Goal: Find specific page/section: Find specific page/section

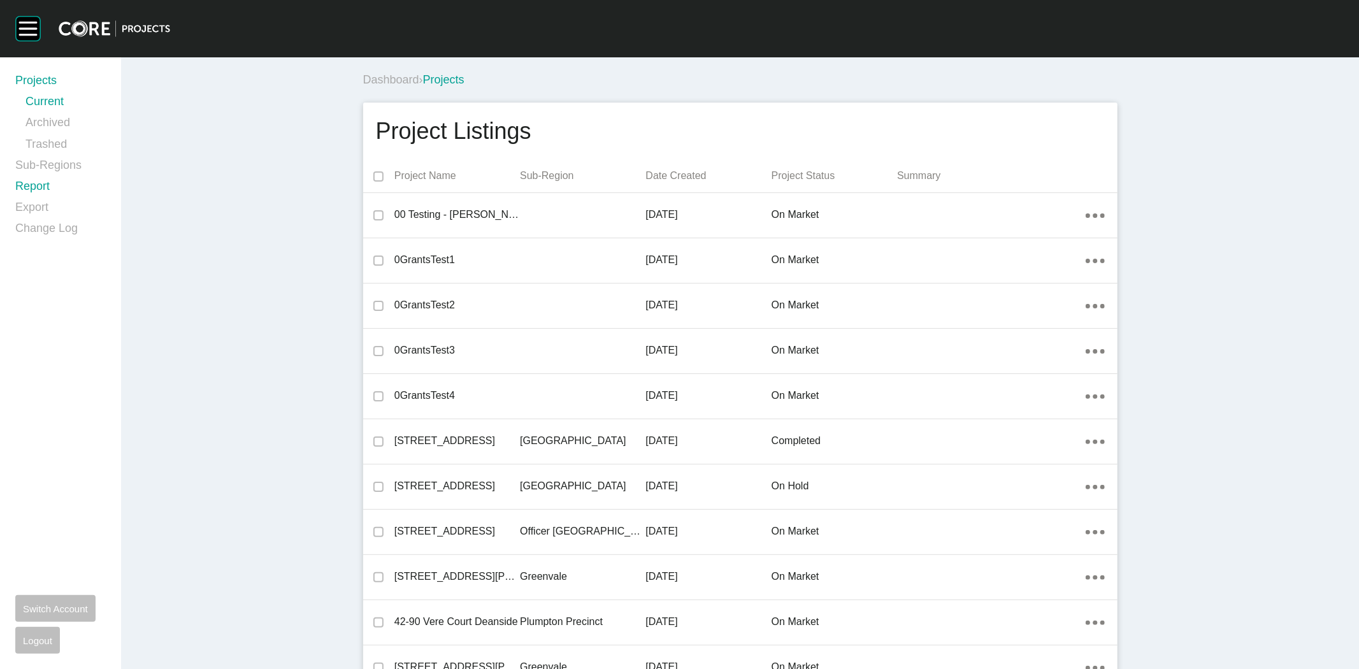
click at [38, 183] on link "Report" at bounding box center [60, 188] width 90 height 21
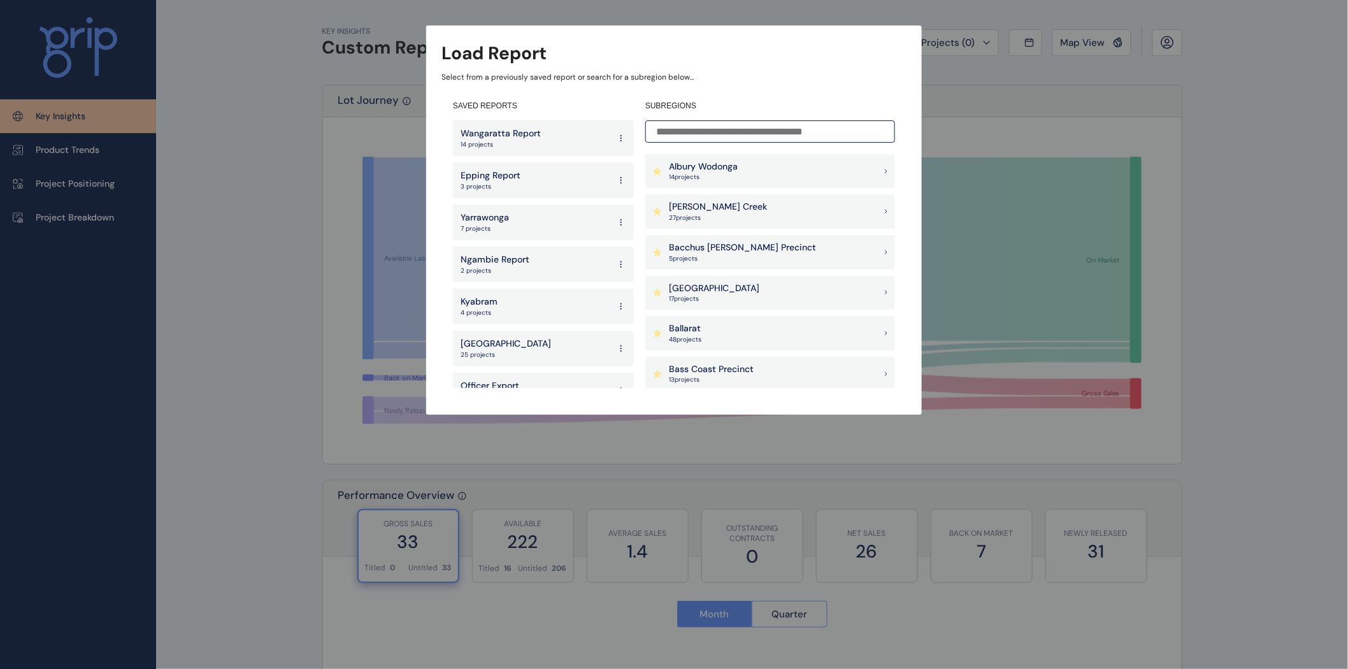
click at [781, 137] on input at bounding box center [771, 131] width 250 height 22
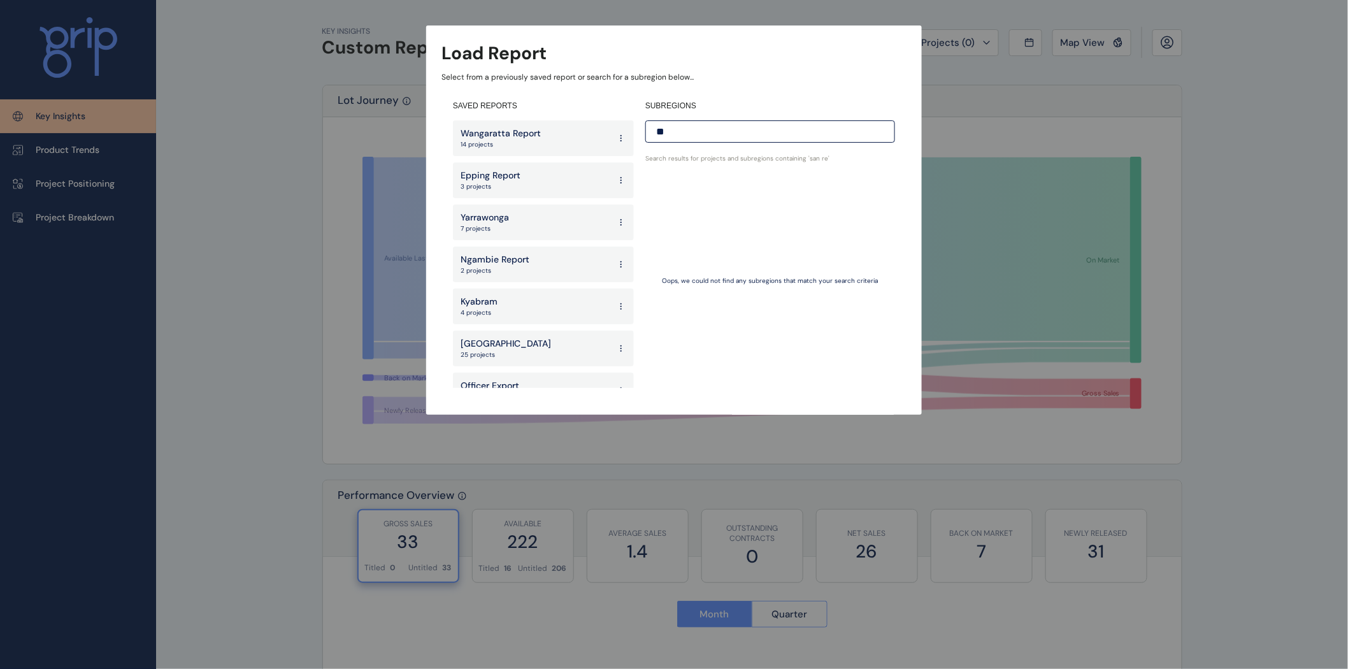
type input "*"
type input "**********"
click at [783, 183] on div "Bass Coast Precinct 13 project s" at bounding box center [771, 192] width 250 height 34
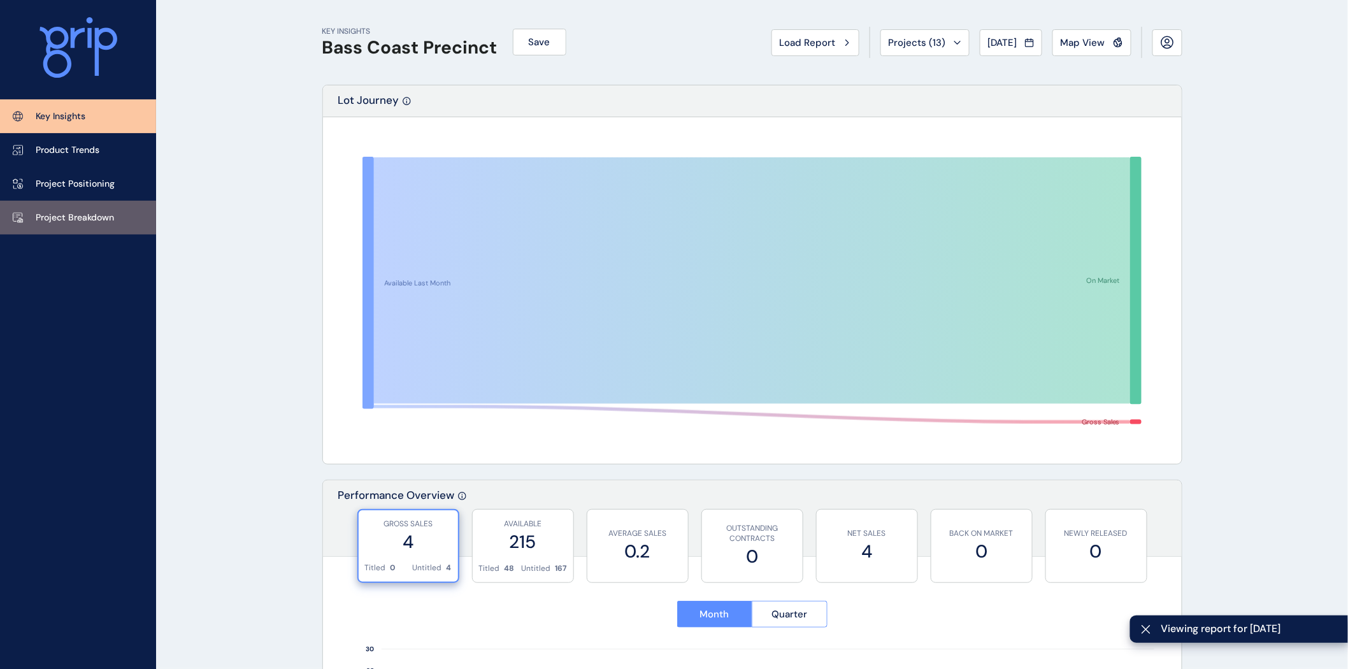
click at [48, 218] on p "Project Breakdown" at bounding box center [75, 218] width 78 height 13
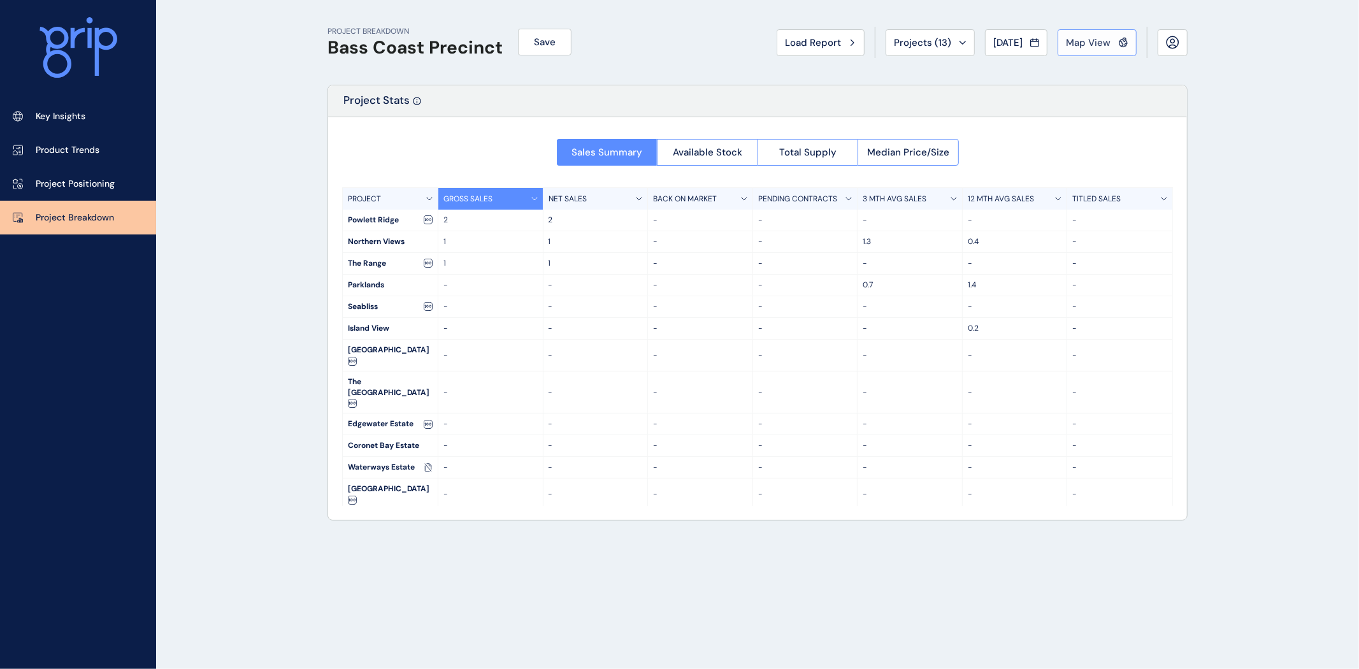
click at [1081, 46] on span "Map View" at bounding box center [1088, 42] width 45 height 13
